Goal: Task Accomplishment & Management: Manage account settings

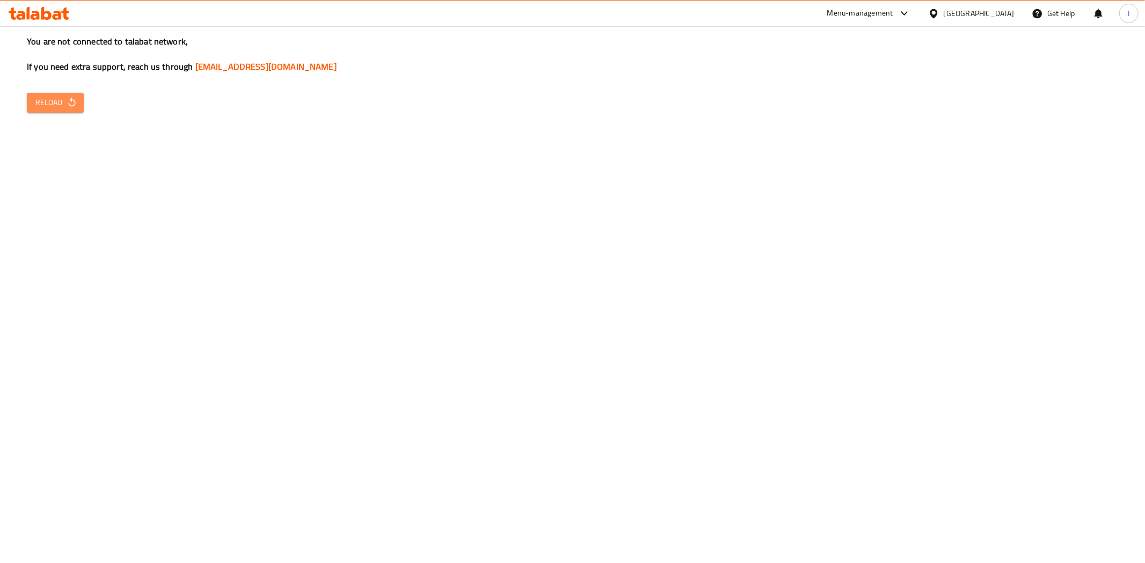
click at [41, 96] on span "Reload" at bounding box center [55, 102] width 40 height 13
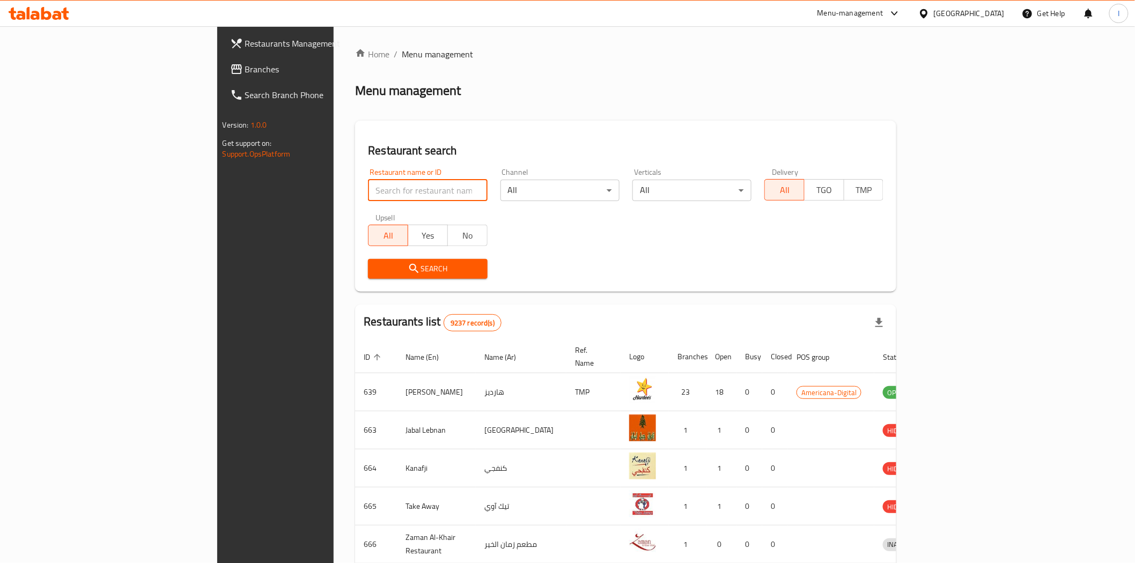
click at [368, 189] on input "search" at bounding box center [427, 190] width 119 height 21
paste input "Oakberry Acai"
type input "Oakberry Acai"
click at [379, 279] on div "Search" at bounding box center [428, 269] width 132 height 33
click at [384, 274] on span "Search" at bounding box center [428, 268] width 102 height 13
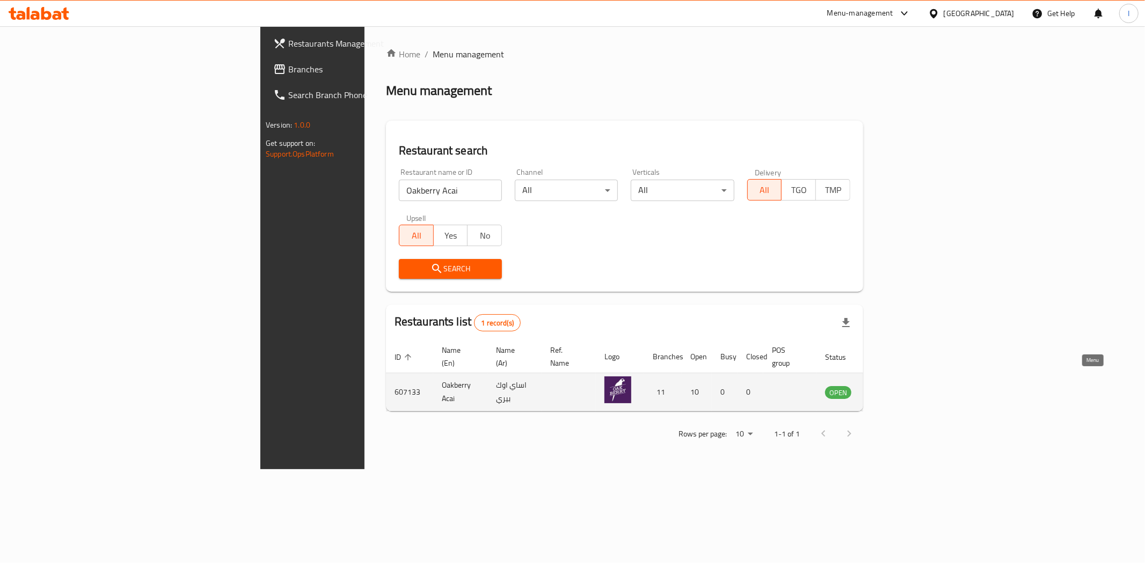
click at [893, 388] on icon "enhanced table" at bounding box center [888, 392] width 12 height 9
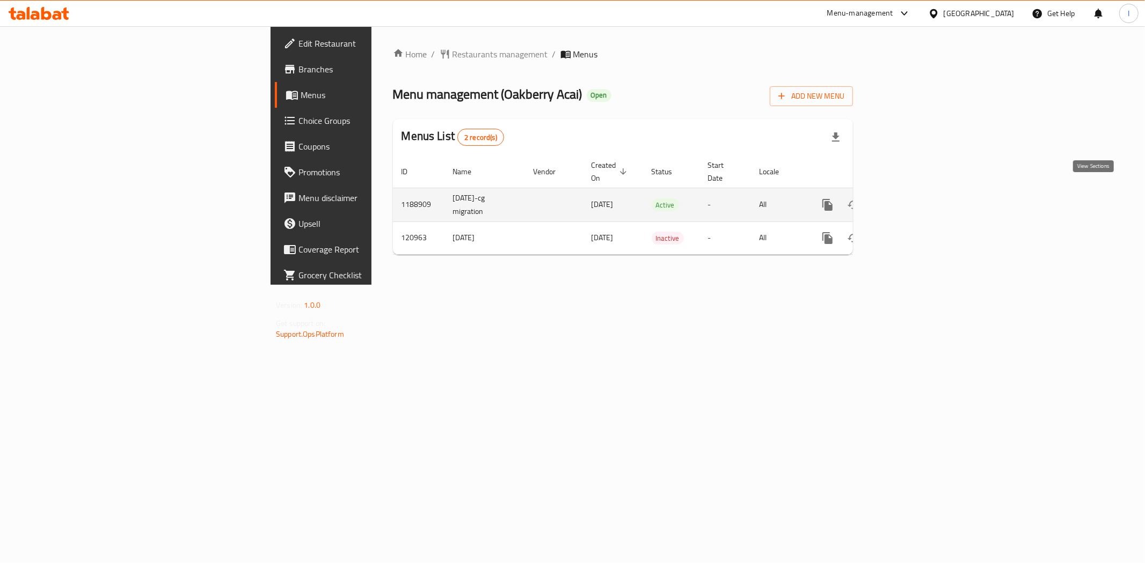
click at [911, 199] on icon "enhanced table" at bounding box center [904, 205] width 13 height 13
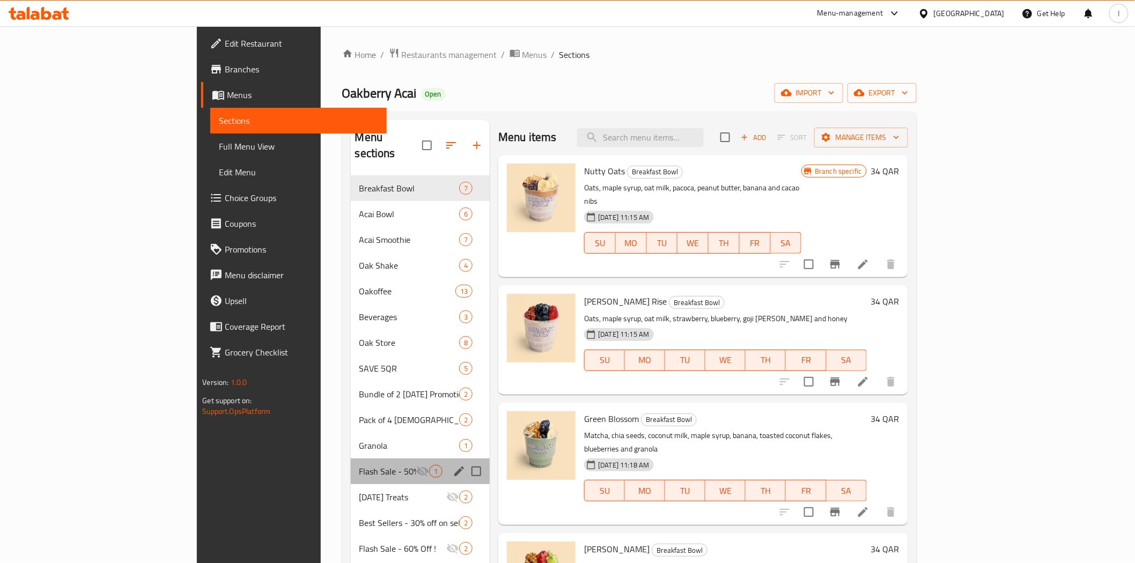
click at [351, 463] on div "Flash Sale - 50% OFF 1" at bounding box center [421, 472] width 140 height 26
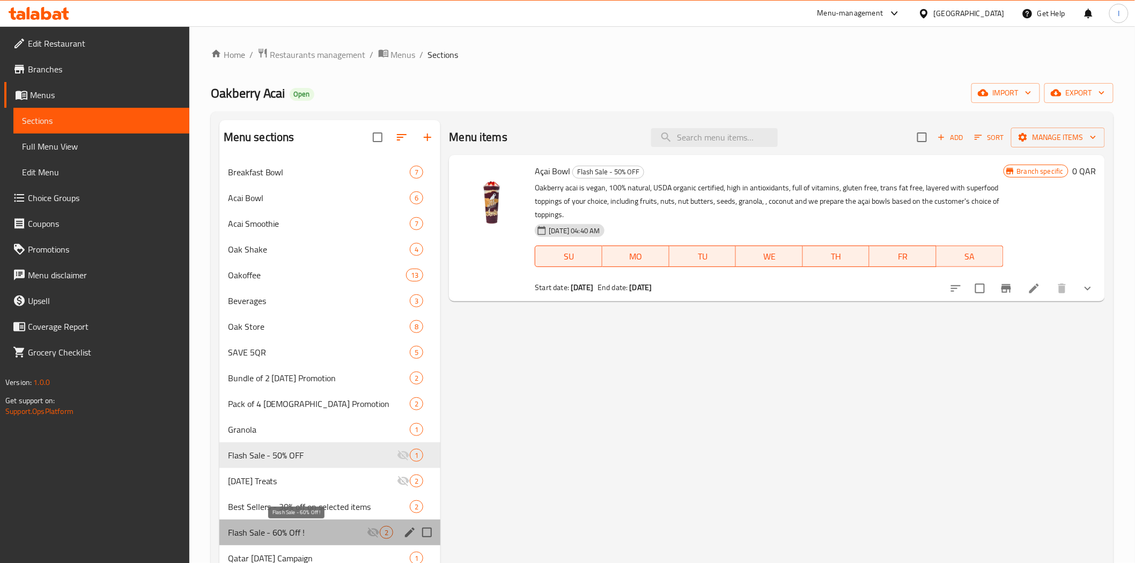
click at [323, 534] on span "Flash Sale - 60% Off !" at bounding box center [298, 532] width 140 height 13
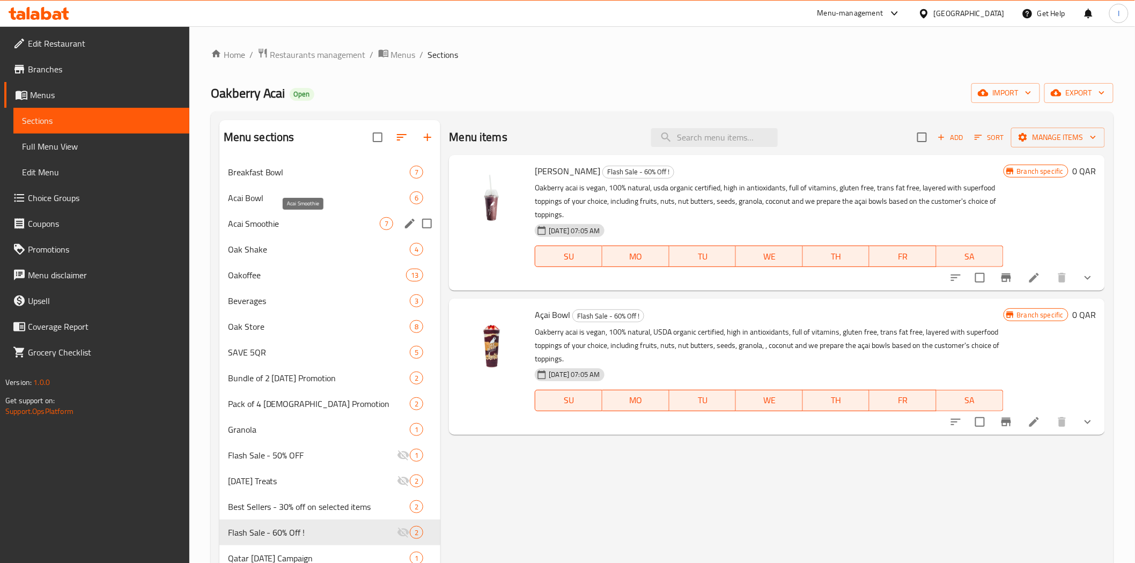
click at [317, 227] on span "Acai Smoothie" at bounding box center [304, 223] width 152 height 13
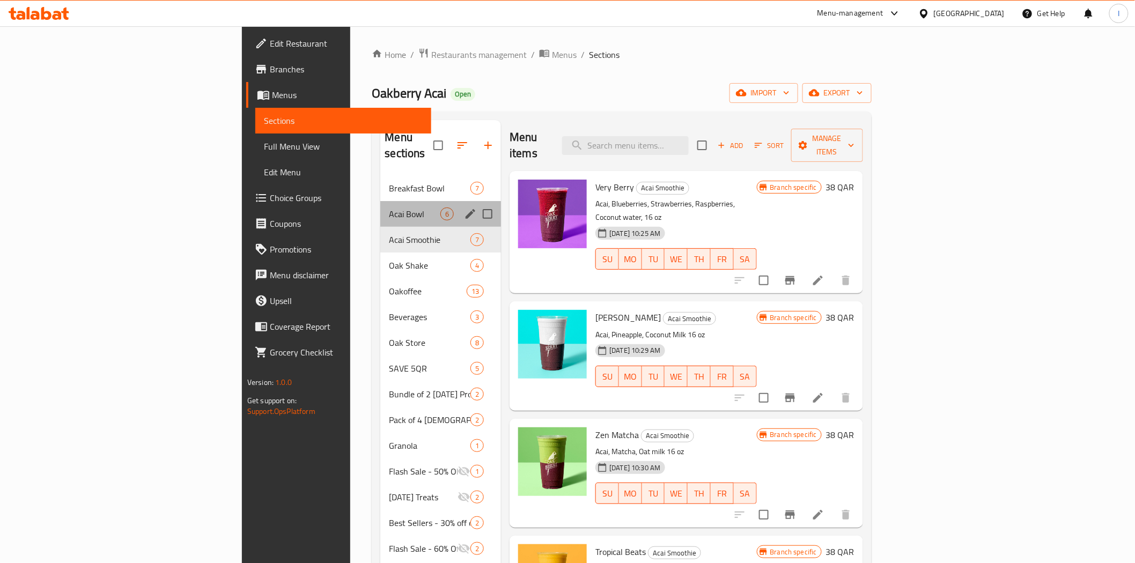
click at [380, 201] on div "Acai Bowl 6" at bounding box center [440, 214] width 121 height 26
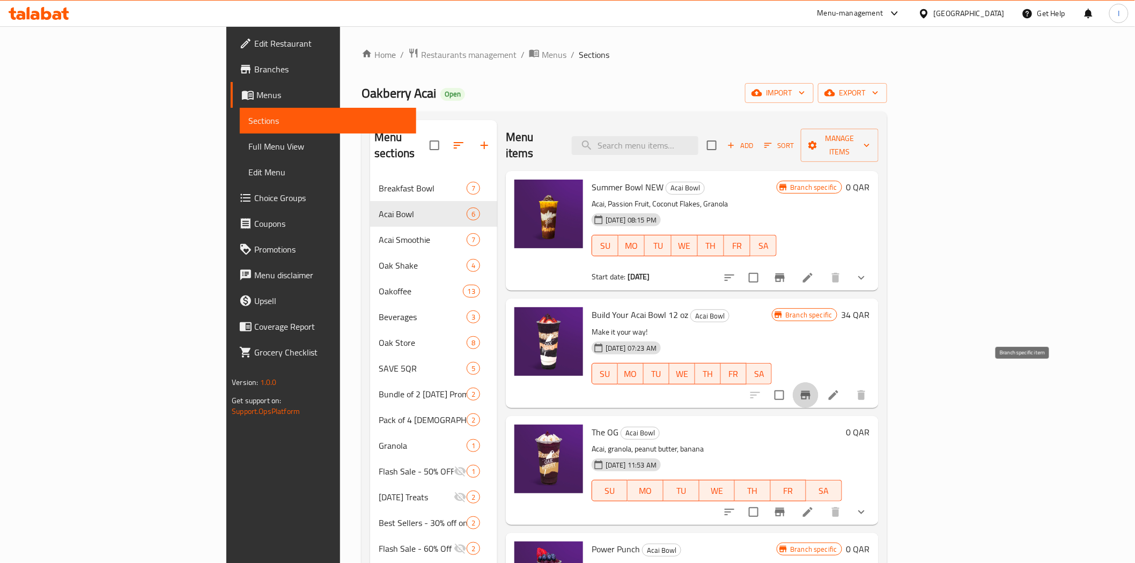
click at [811, 391] on icon "Branch-specific-item" at bounding box center [806, 395] width 10 height 9
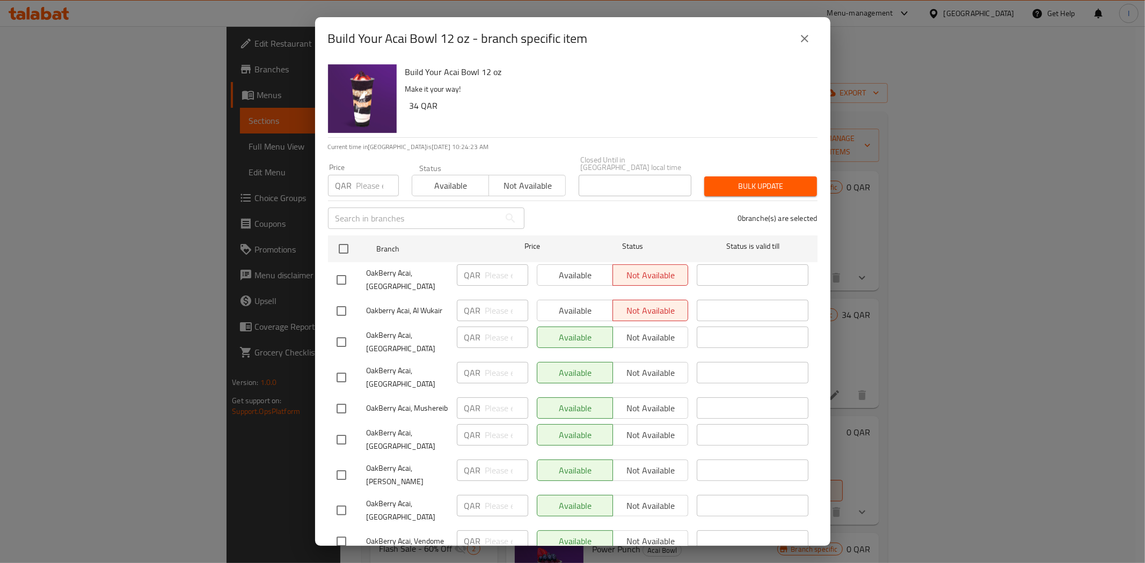
click at [803, 35] on icon "close" at bounding box center [804, 38] width 13 height 13
